Goal: Information Seeking & Learning: Learn about a topic

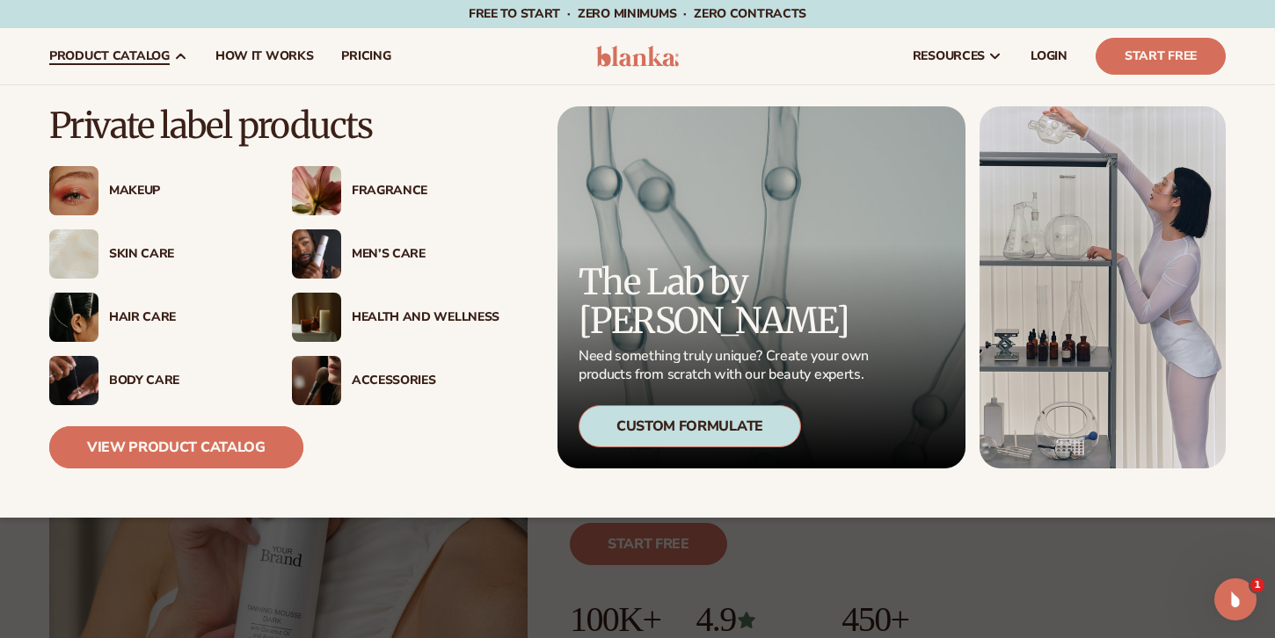
click at [222, 445] on link "View Product Catalog" at bounding box center [176, 448] width 254 height 42
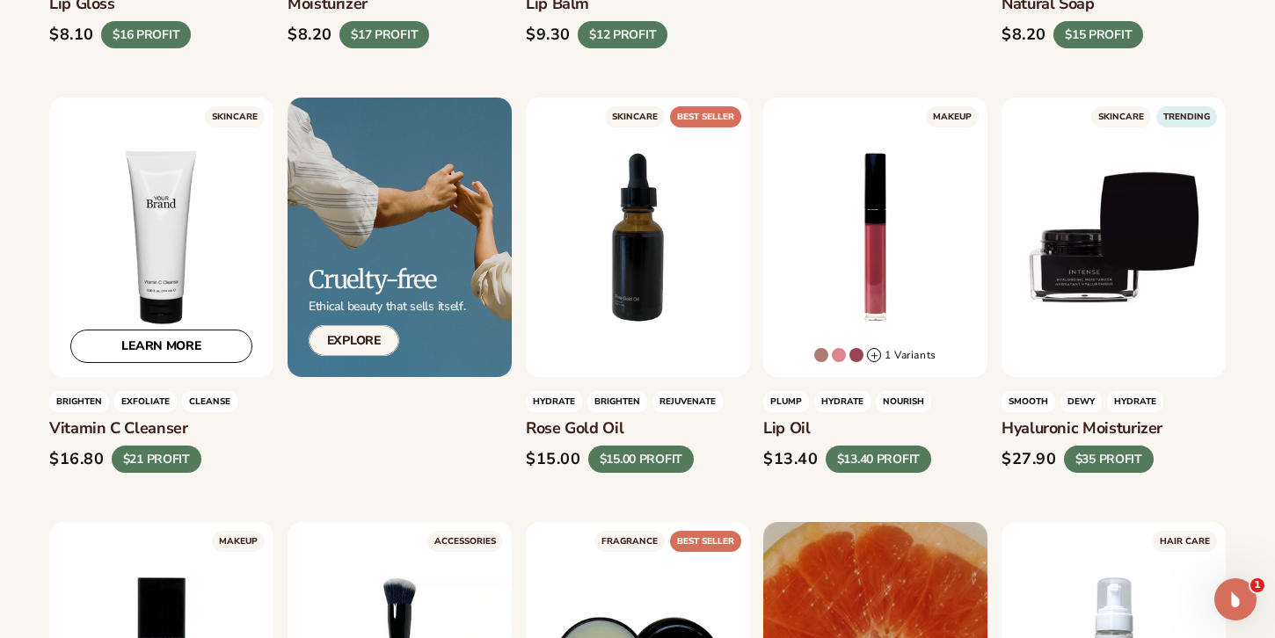
scroll to position [853, 0]
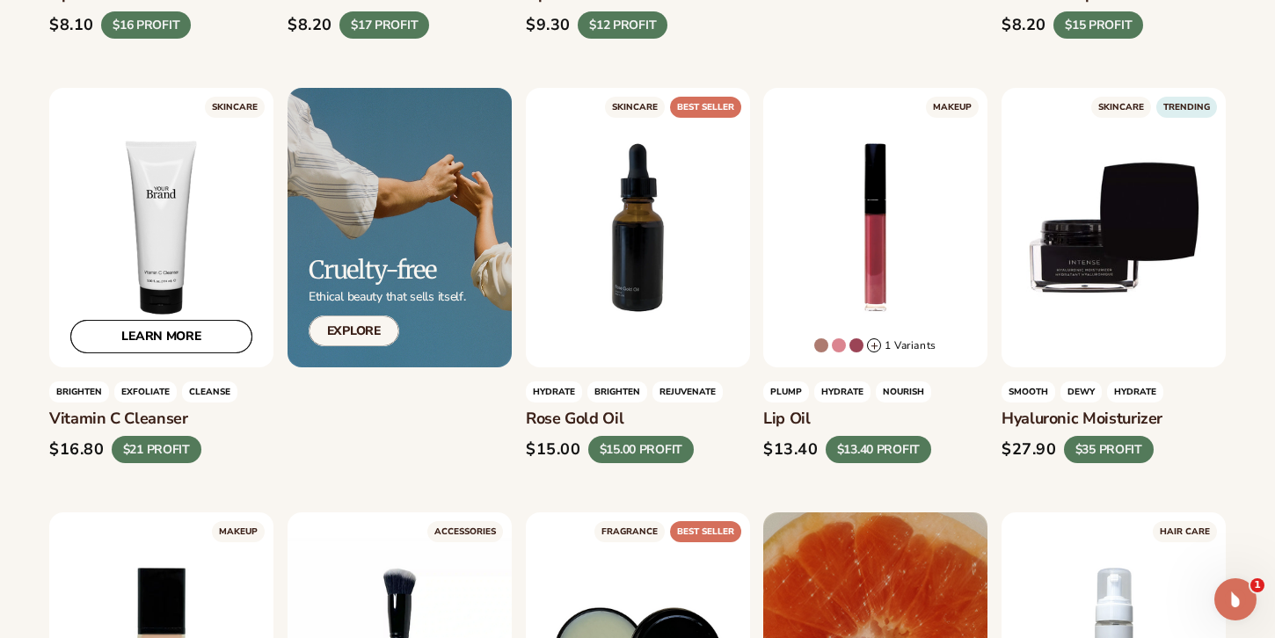
click at [155, 343] on link "LEARN MORE" at bounding box center [161, 336] width 182 height 33
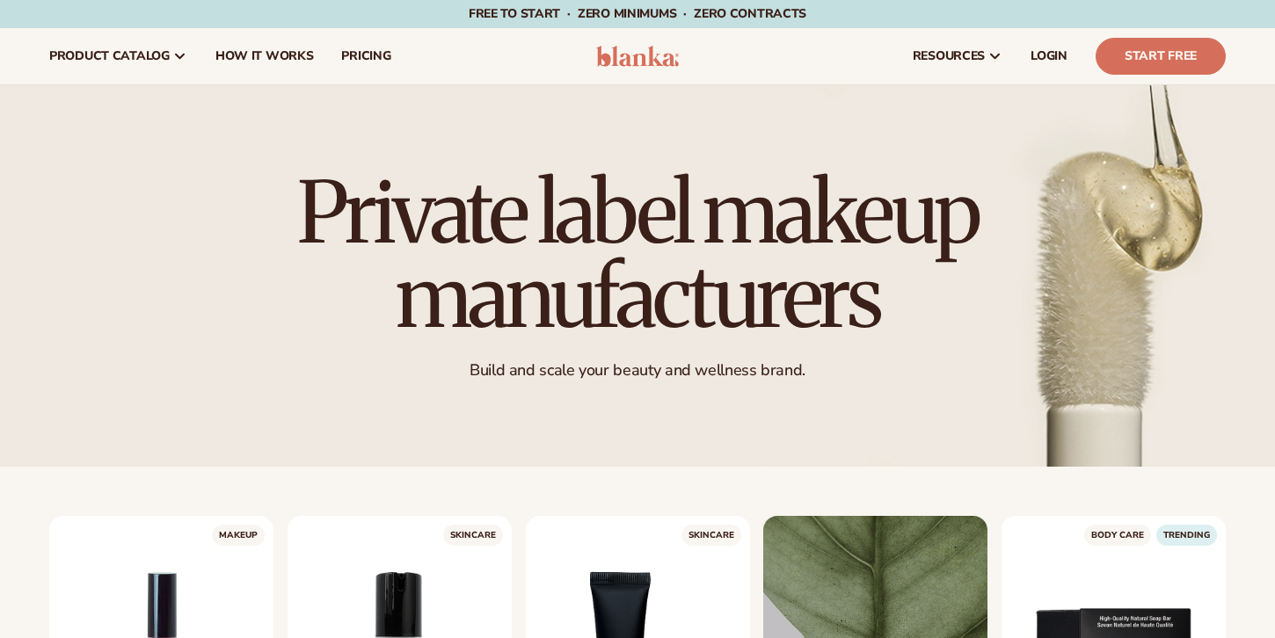
scroll to position [852, 0]
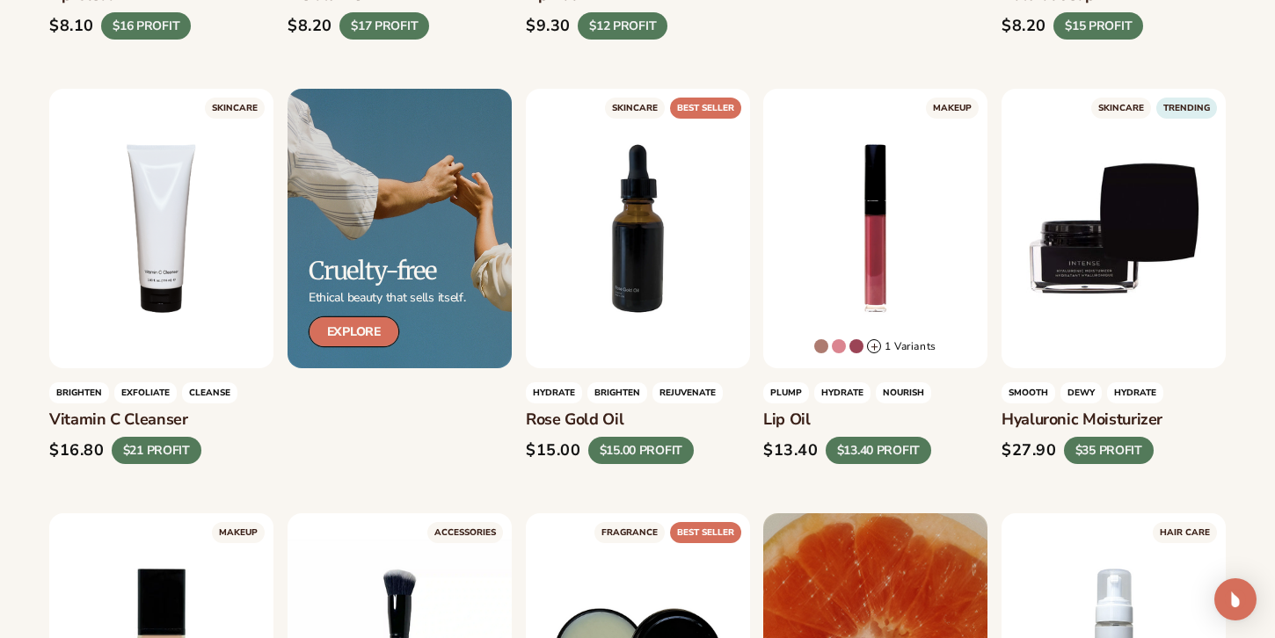
click at [341, 335] on link "Explore" at bounding box center [354, 332] width 91 height 31
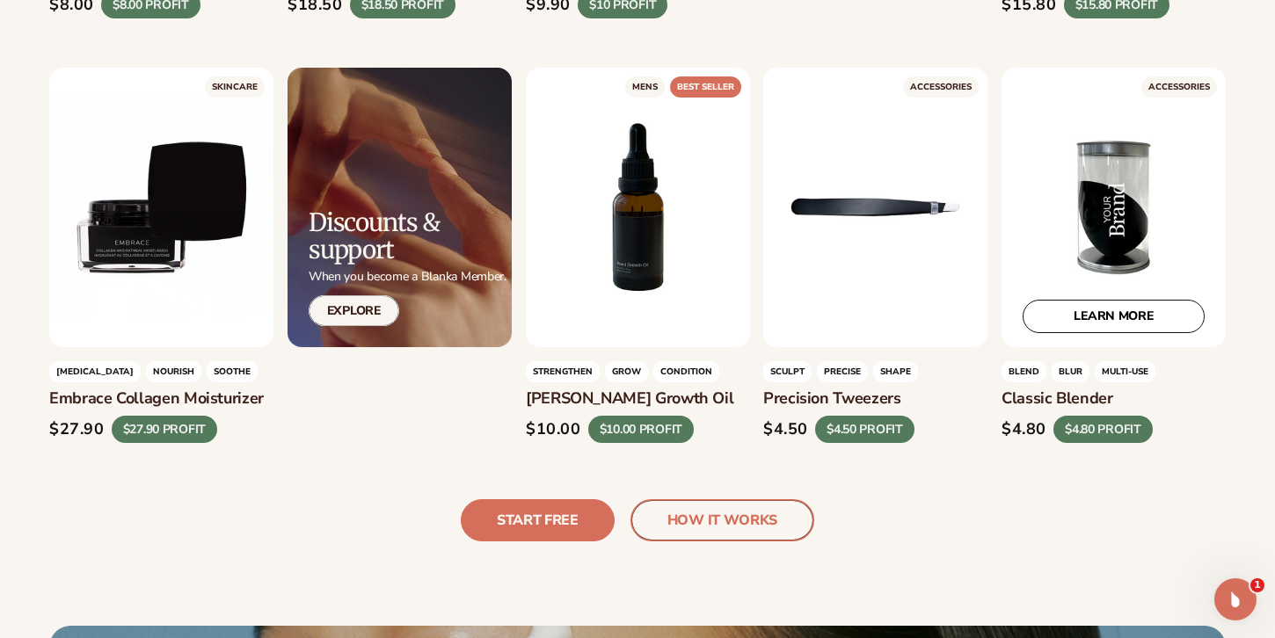
scroll to position [3884, 0]
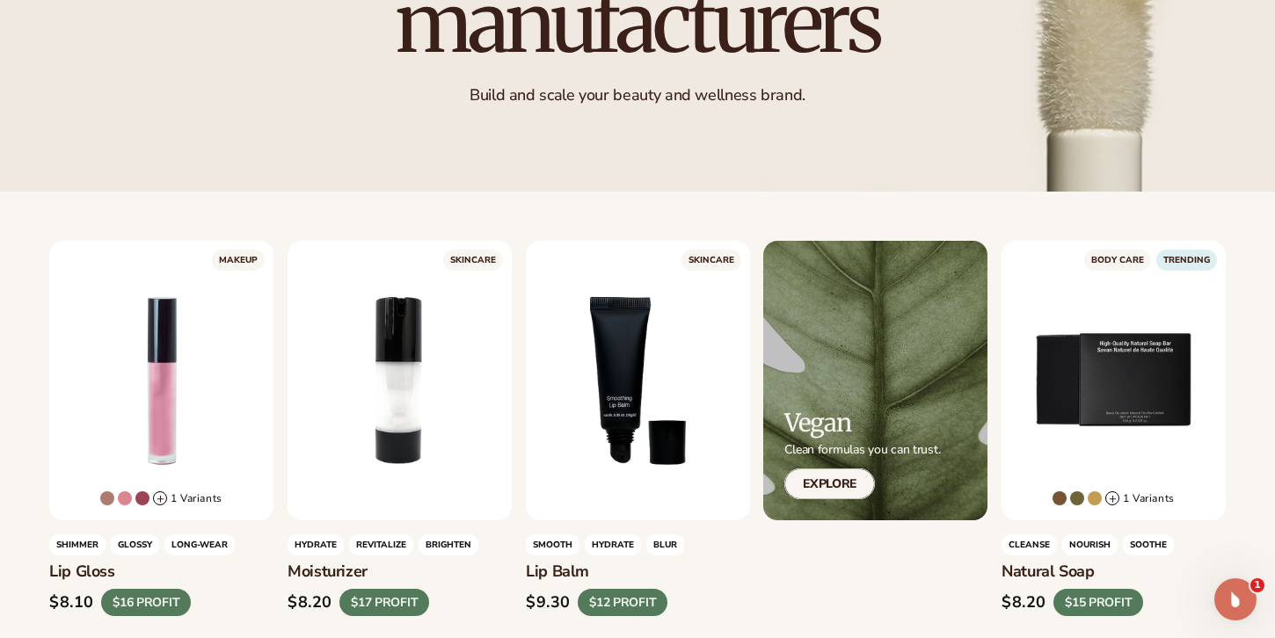
scroll to position [365, 0]
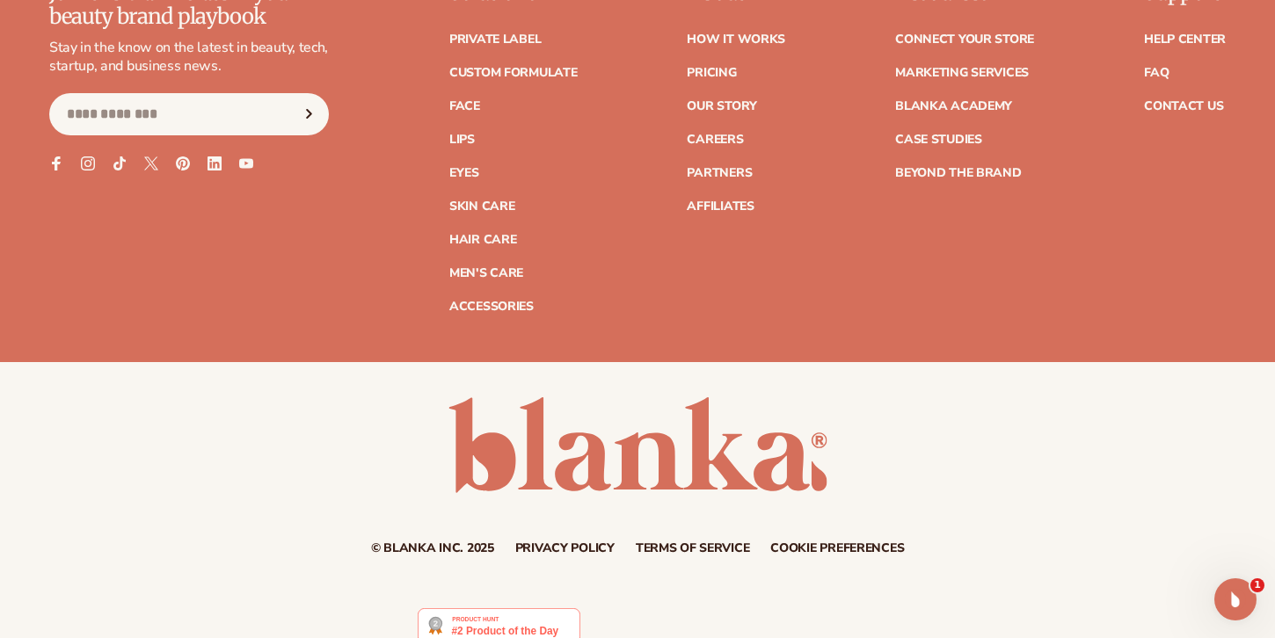
scroll to position [7170, 0]
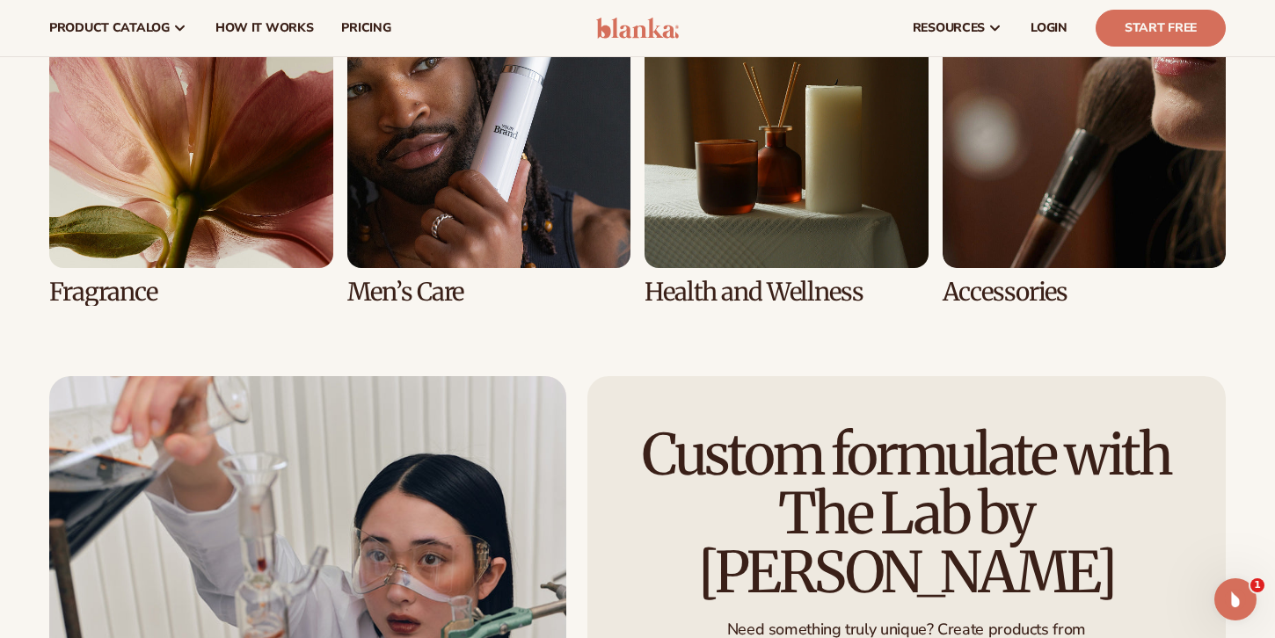
scroll to position [3574, 0]
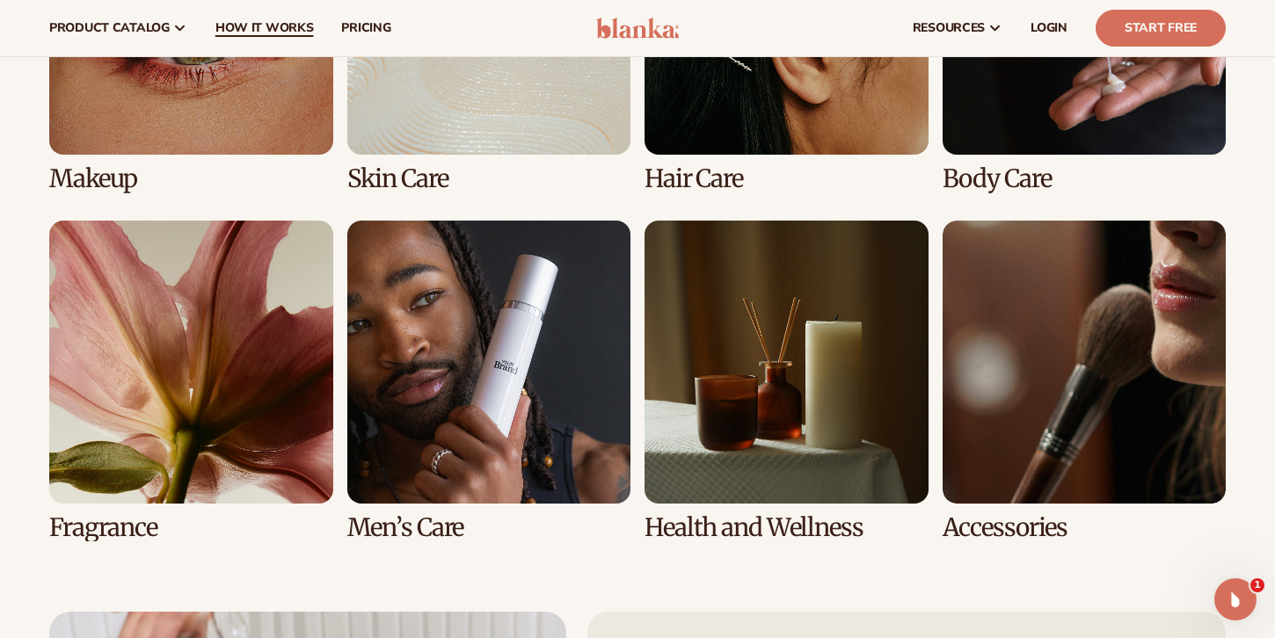
click at [245, 21] on span "How It Works" at bounding box center [264, 28] width 98 height 14
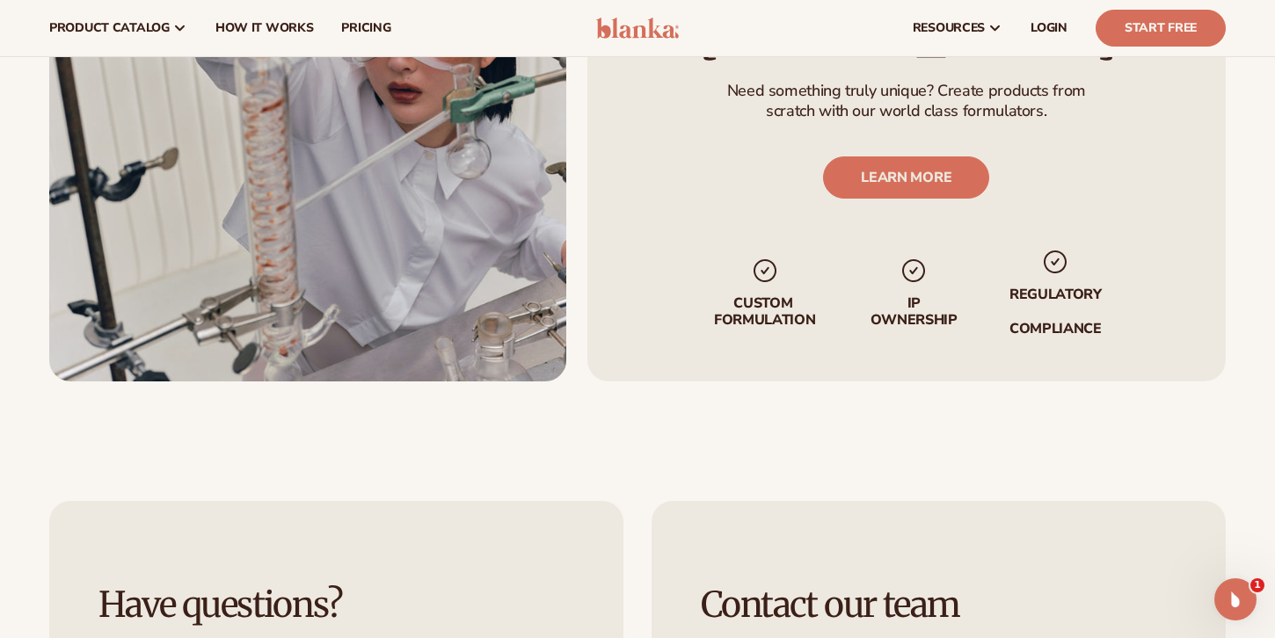
scroll to position [2931, 0]
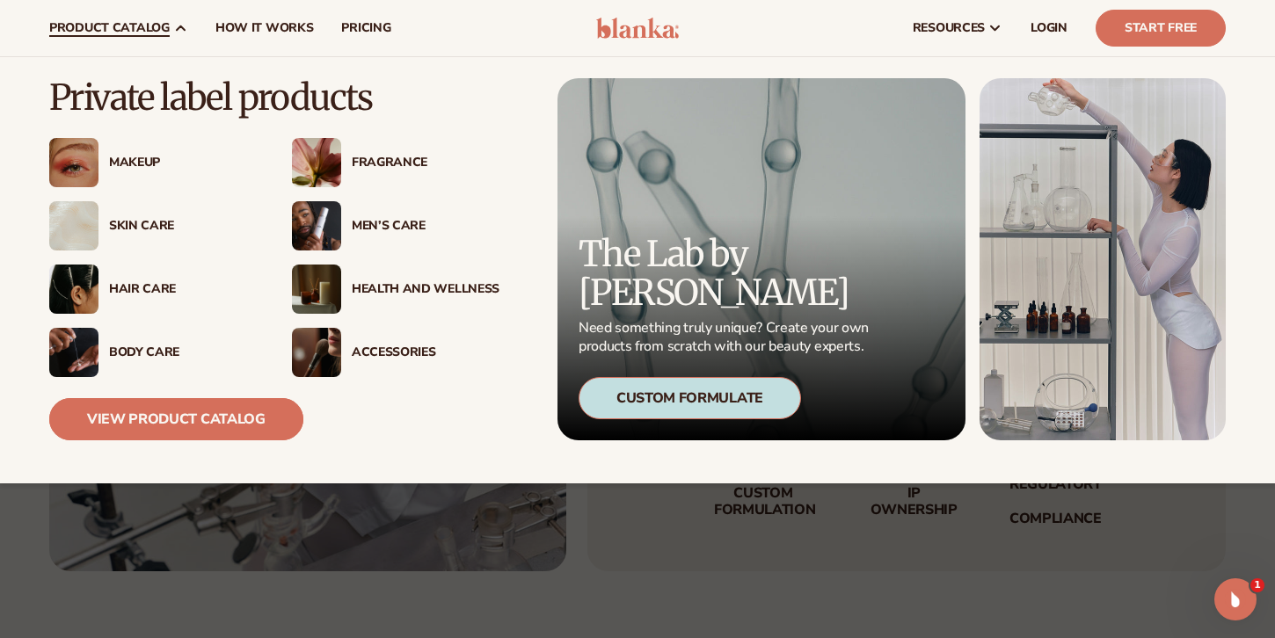
click at [181, 412] on link "View Product Catalog" at bounding box center [176, 419] width 254 height 42
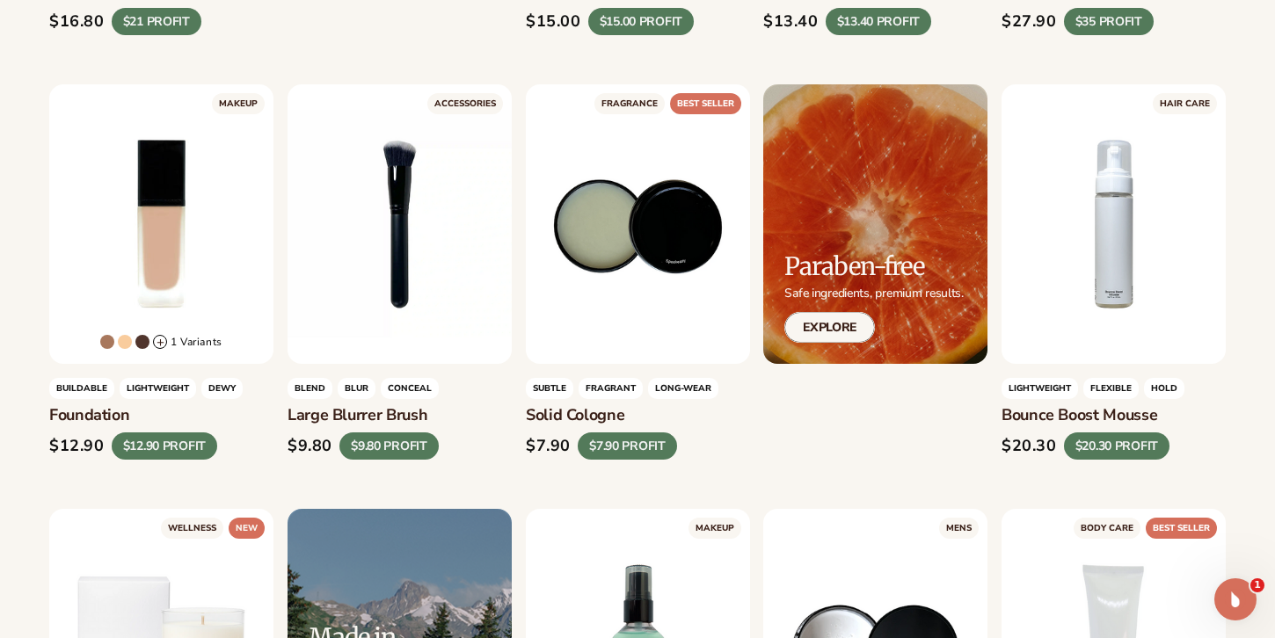
scroll to position [1282, 0]
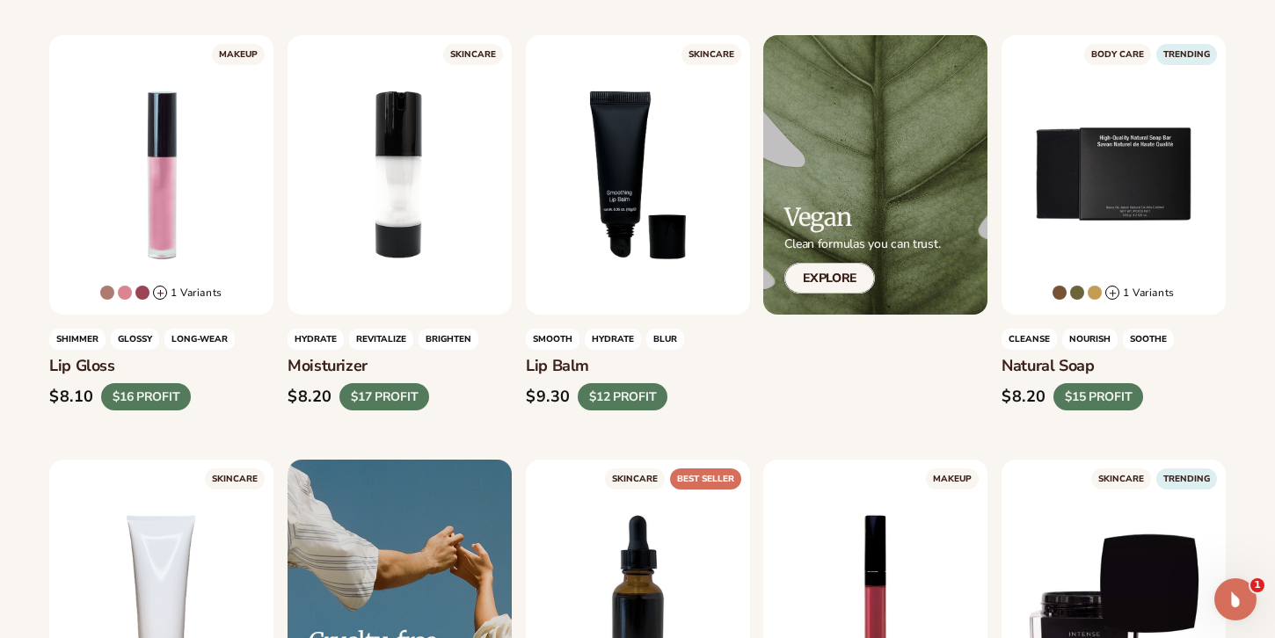
scroll to position [486, 0]
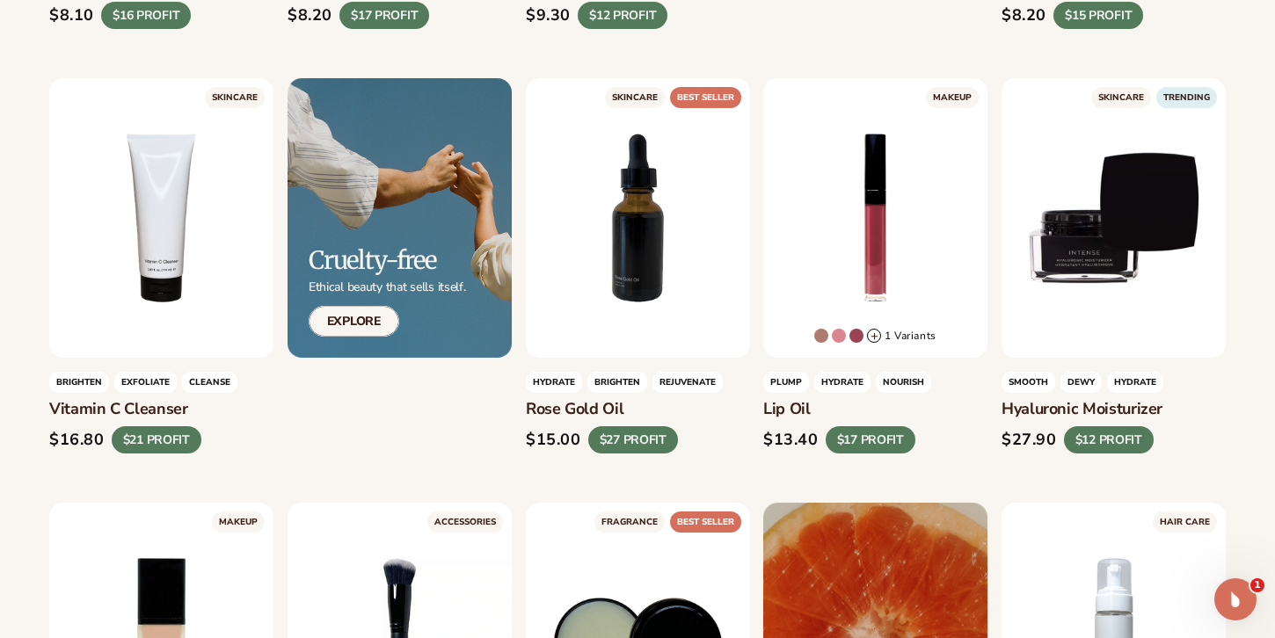
scroll to position [866, 0]
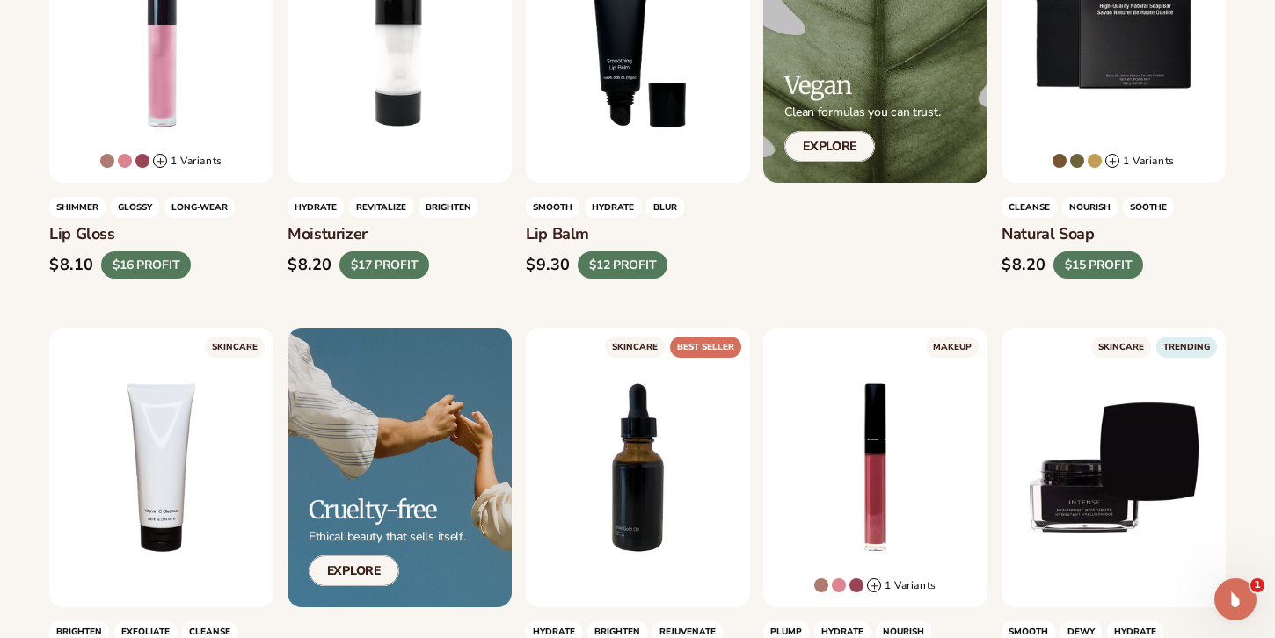
scroll to position [615, 0]
